Goal: Use online tool/utility: Use online tool/utility

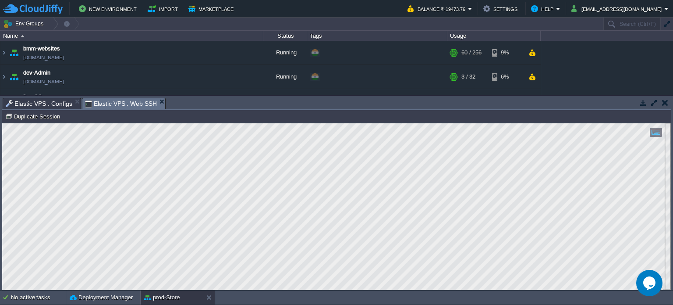
scroll to position [223, 0]
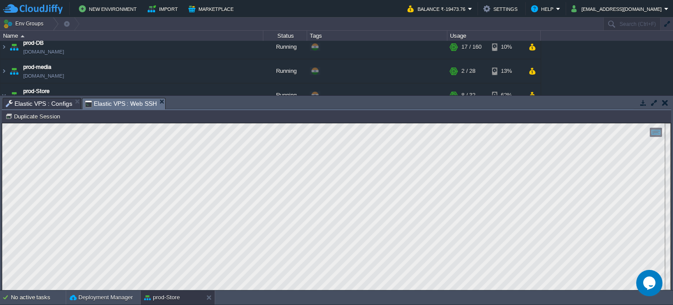
click at [666, 103] on button "button" at bounding box center [665, 103] width 6 height 8
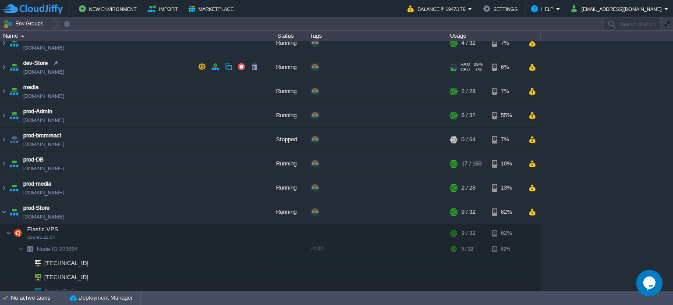
scroll to position [0, 0]
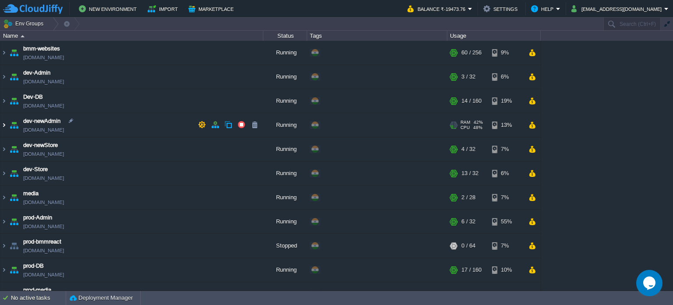
click at [2, 122] on img at bounding box center [3, 125] width 7 height 24
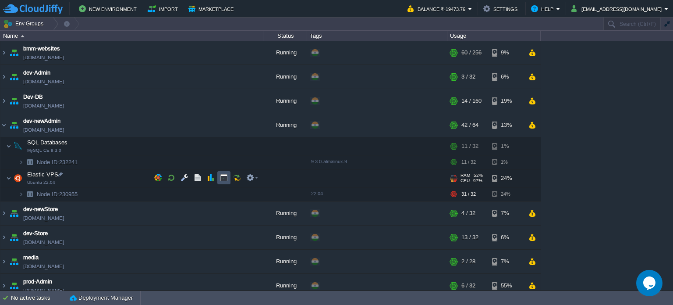
click at [223, 179] on button "button" at bounding box center [224, 178] width 8 height 8
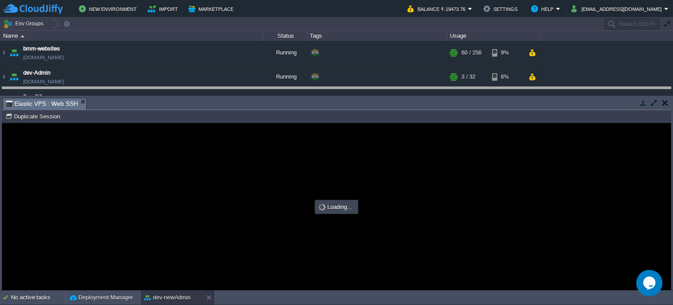
drag, startPoint x: 382, startPoint y: 105, endPoint x: 382, endPoint y: 93, distance: 12.7
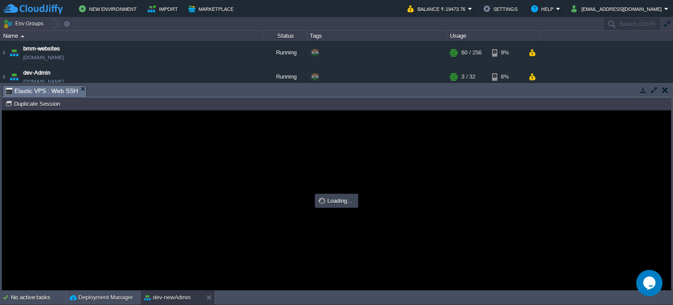
type input "#000000"
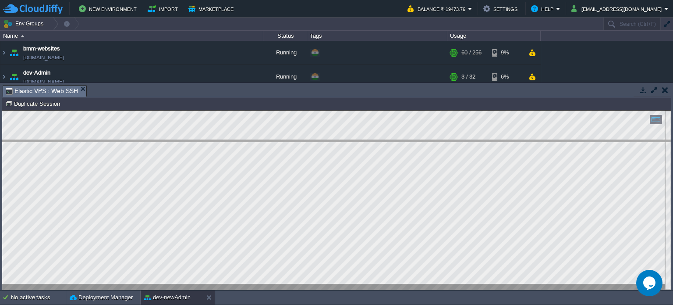
drag, startPoint x: 298, startPoint y: 93, endPoint x: 341, endPoint y: 163, distance: 81.7
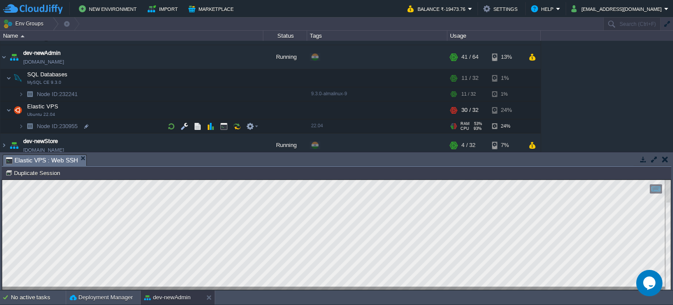
scroll to position [88, 0]
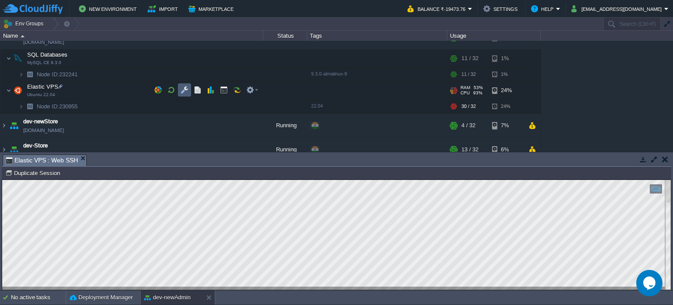
click at [185, 93] on button "button" at bounding box center [185, 90] width 8 height 8
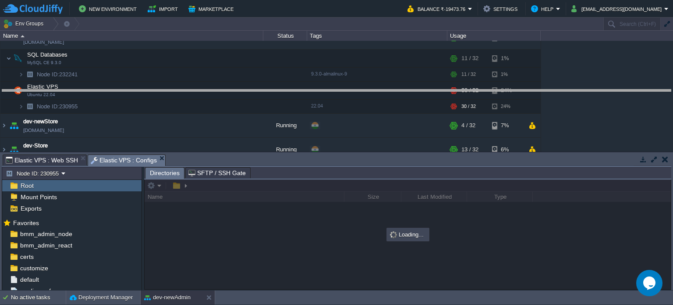
drag, startPoint x: 348, startPoint y: 160, endPoint x: 348, endPoint y: 152, distance: 8.8
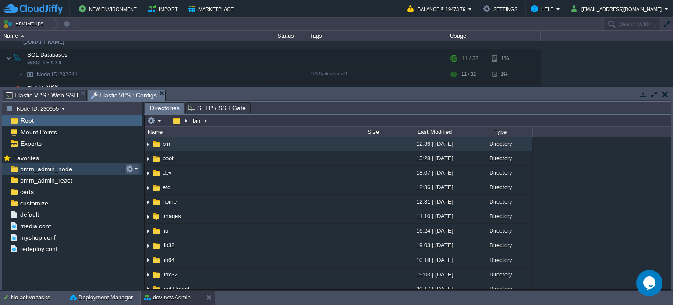
click at [130, 168] on button "button" at bounding box center [130, 169] width 8 height 8
click at [146, 180] on span "Copy Path" at bounding box center [151, 180] width 27 height 7
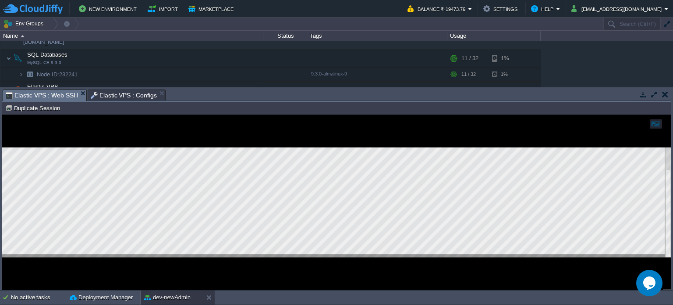
drag, startPoint x: 52, startPoint y: 95, endPoint x: 132, endPoint y: 12, distance: 114.4
click at [52, 95] on span "Elastic VPS : Web SSH" at bounding box center [42, 95] width 72 height 11
click at [199, 262] on div at bounding box center [336, 202] width 669 height 175
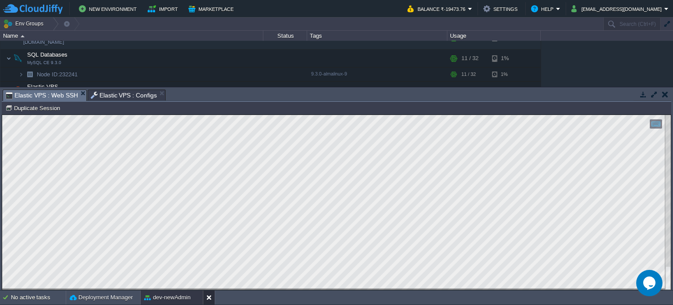
click at [209, 297] on button at bounding box center [210, 297] width 9 height 9
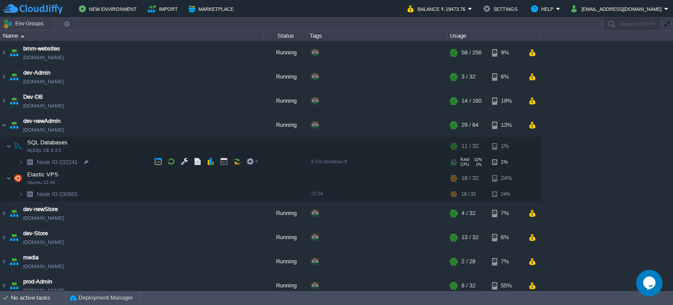
scroll to position [0, 0]
click at [5, 50] on img at bounding box center [3, 53] width 7 height 24
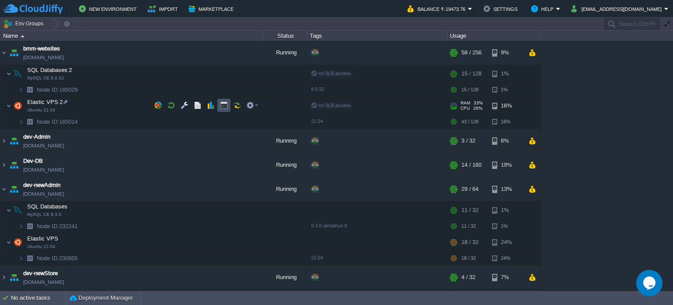
click at [221, 103] on button "button" at bounding box center [224, 105] width 8 height 8
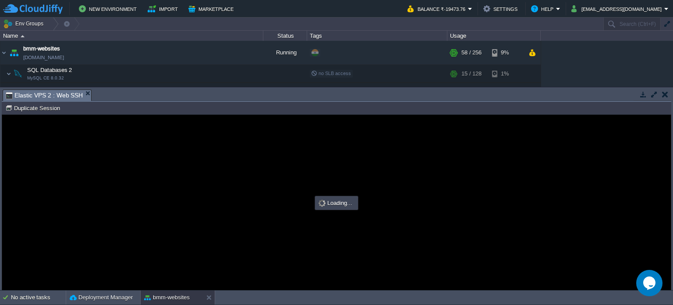
type input "#000000"
